Goal: Information Seeking & Learning: Learn about a topic

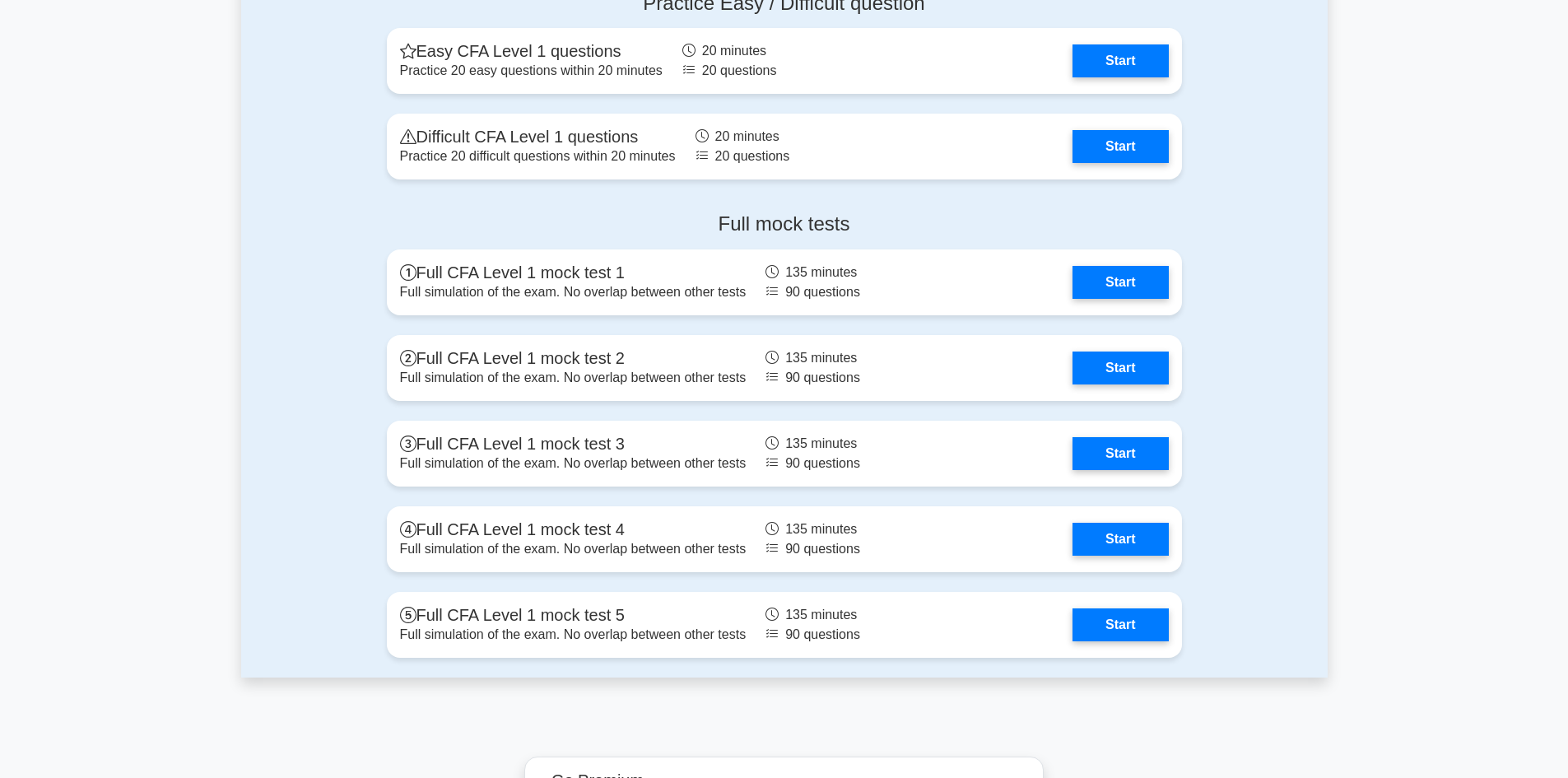
scroll to position [2223, 0]
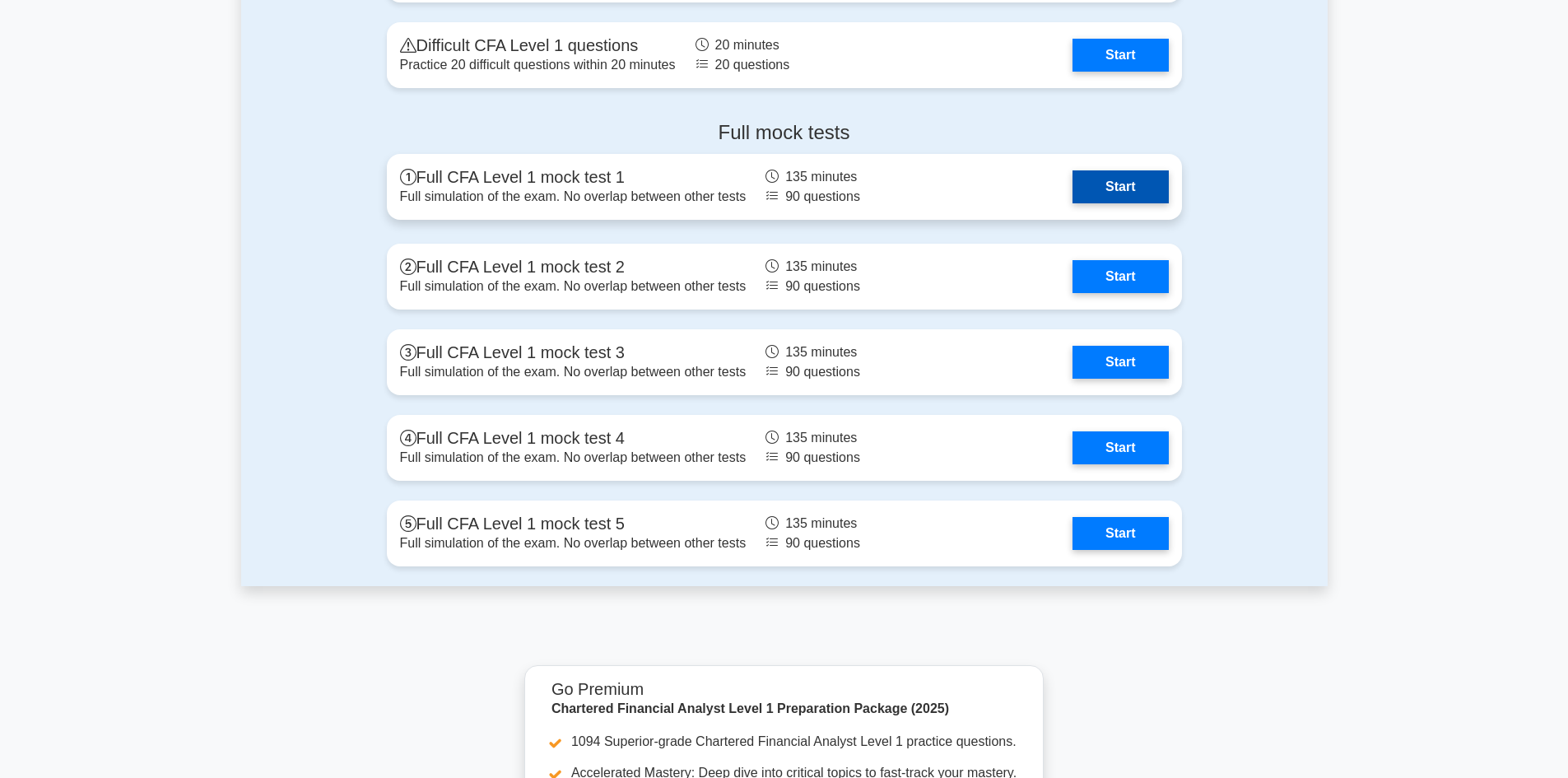
click at [1122, 191] on link "Start" at bounding box center [1119, 186] width 95 height 33
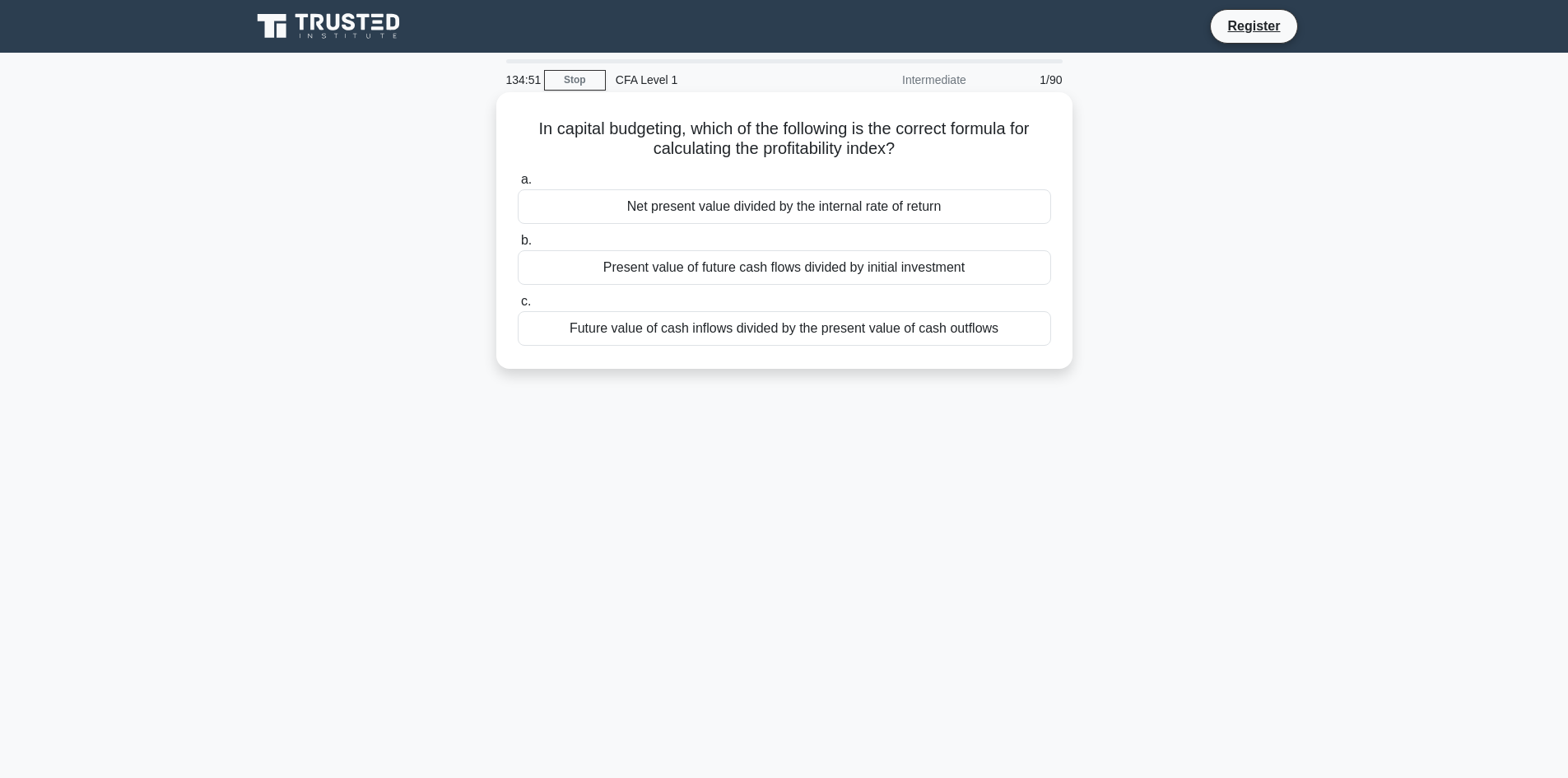
click at [713, 334] on div "Future value of cash inflows divided by the present value of cash outflows" at bounding box center [784, 328] width 533 height 35
click at [518, 307] on input "c. Future value of cash inflows divided by the present value of cash outflows" at bounding box center [518, 302] width 0 height 11
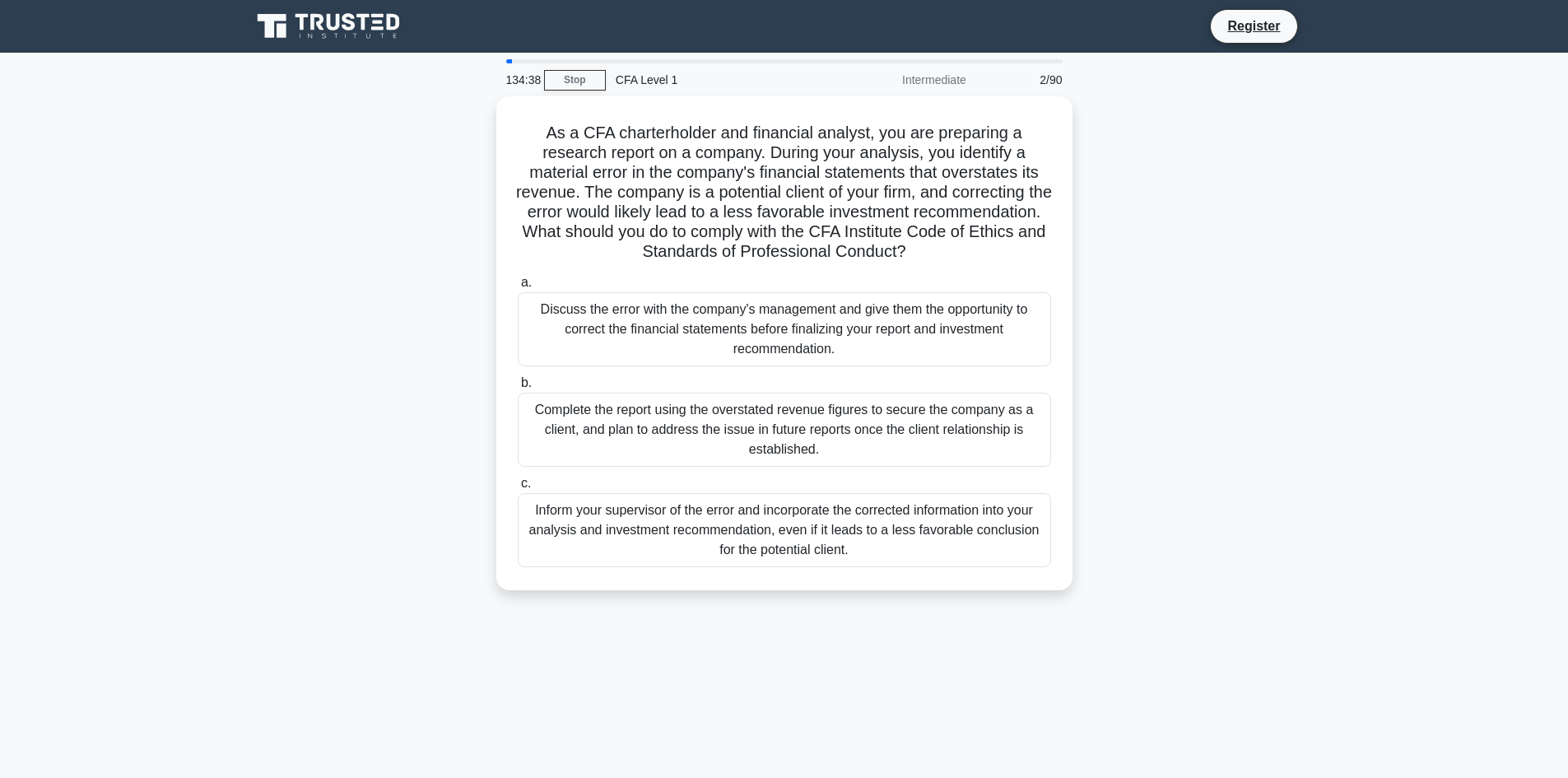
click at [713, 334] on div "Discuss the error with the company's management and give them the opportunity t…" at bounding box center [784, 328] width 533 height 74
click at [518, 288] on input "a. Discuss the error with the company's management and give them the opportunit…" at bounding box center [518, 283] width 0 height 11
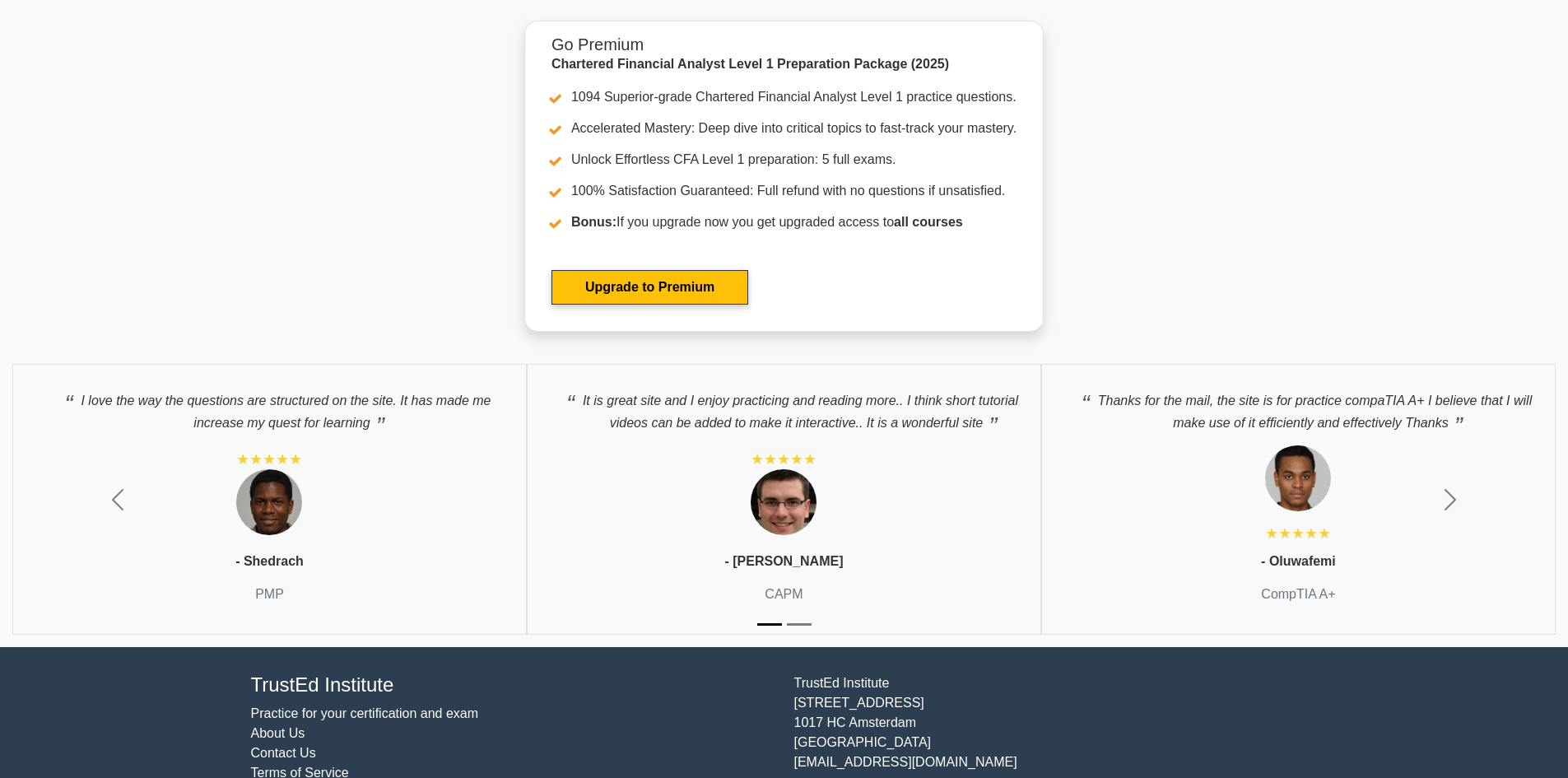
scroll to position [2881, 0]
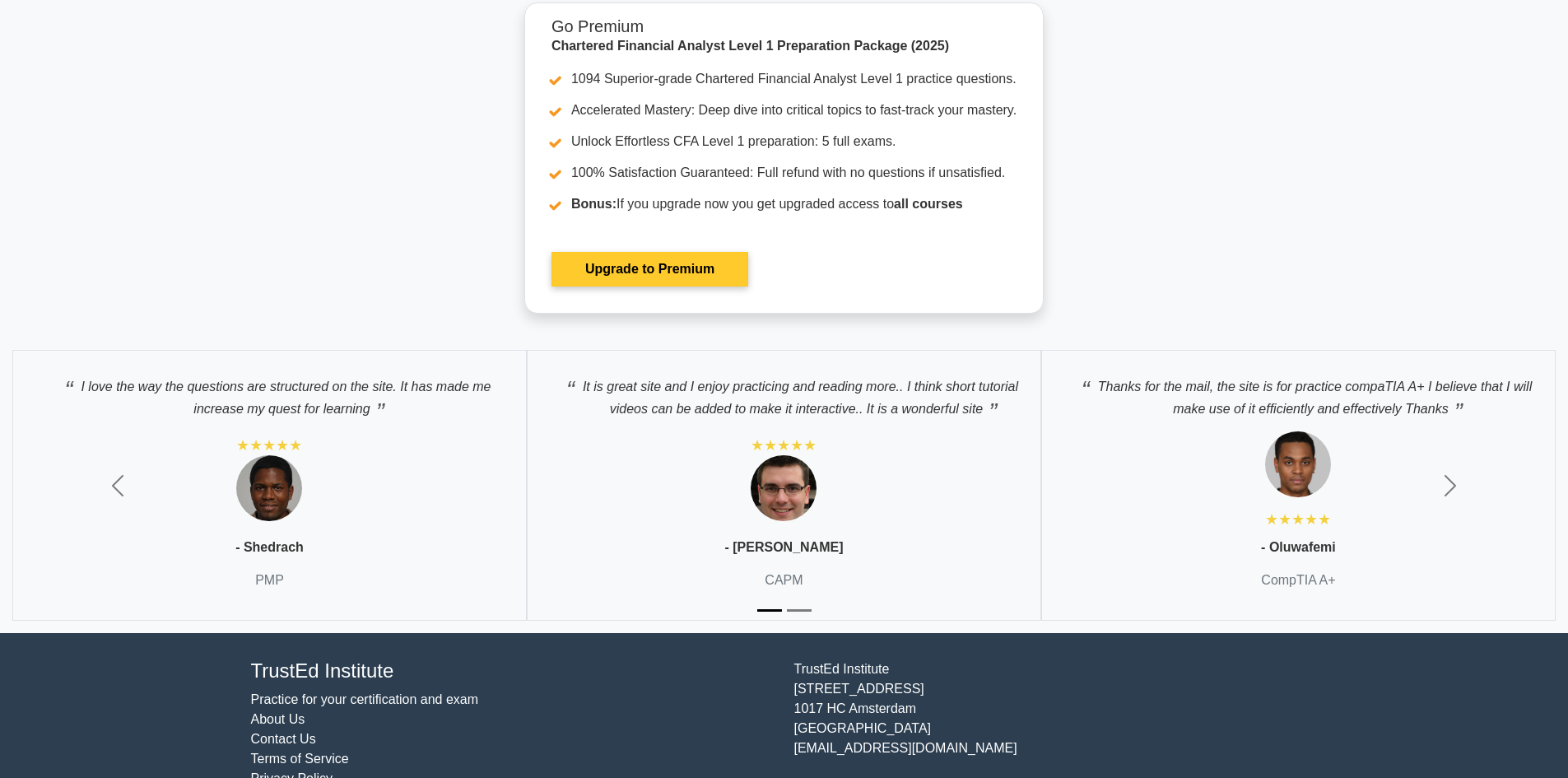
click at [615, 264] on link "Upgrade to Premium" at bounding box center [650, 269] width 197 height 35
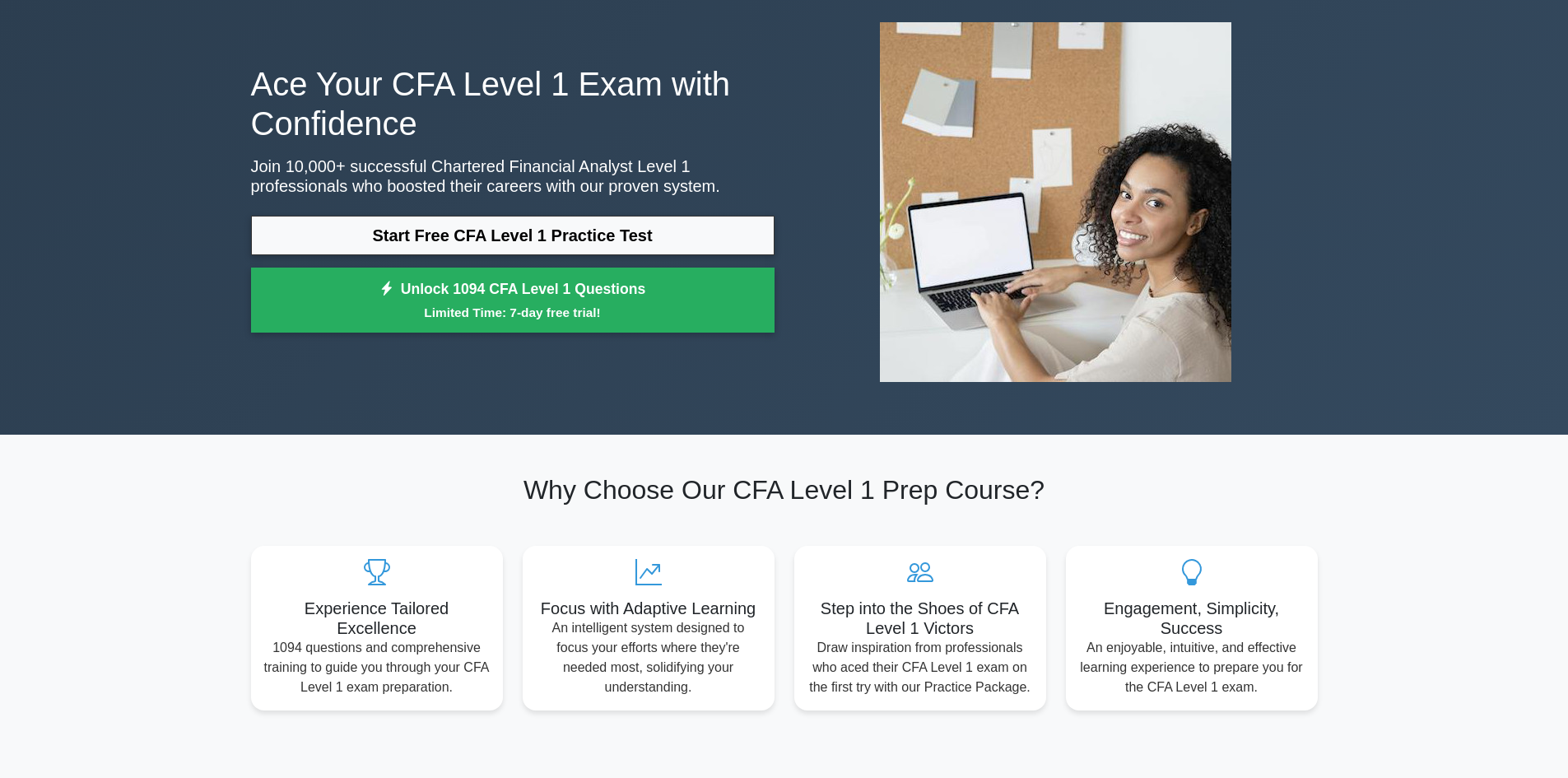
scroll to position [0, 0]
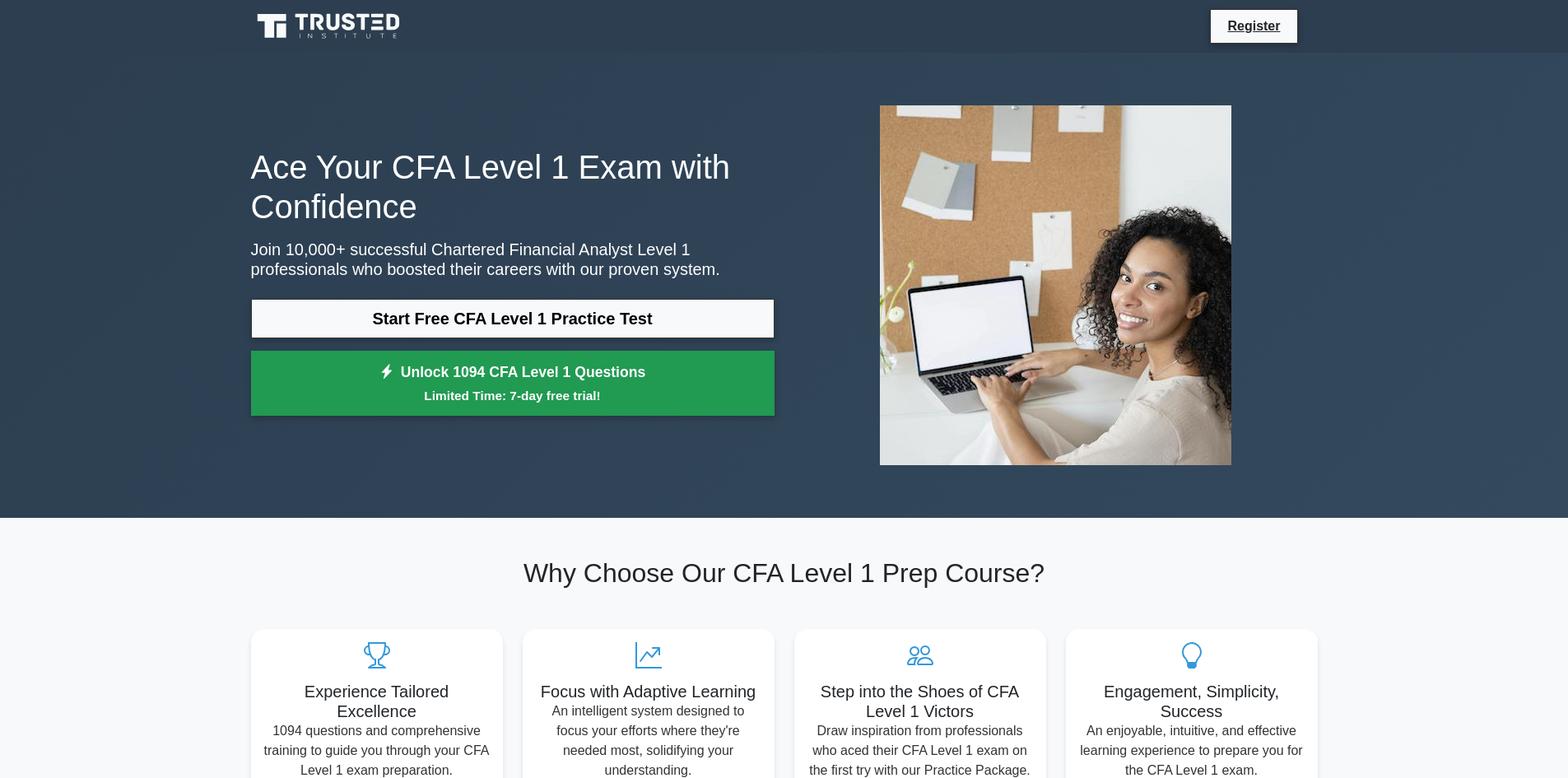
click at [517, 362] on link "Unlock 1094 CFA Level 1 Questions Limited Time: 7-day free trial!" at bounding box center [513, 384] width 523 height 66
